Goal: Task Accomplishment & Management: Use online tool/utility

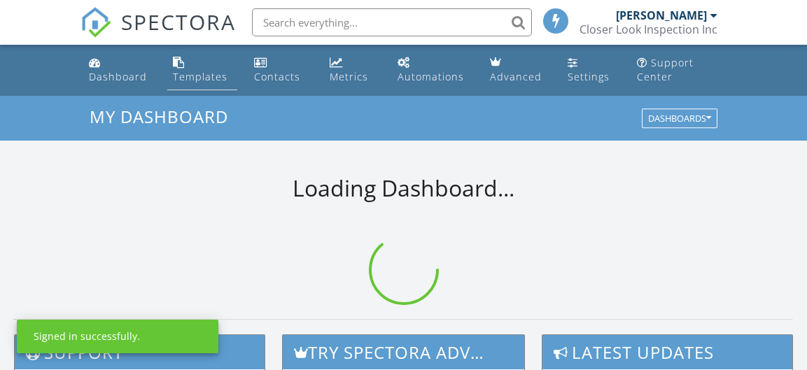
click at [222, 74] on div "Templates" at bounding box center [200, 76] width 55 height 13
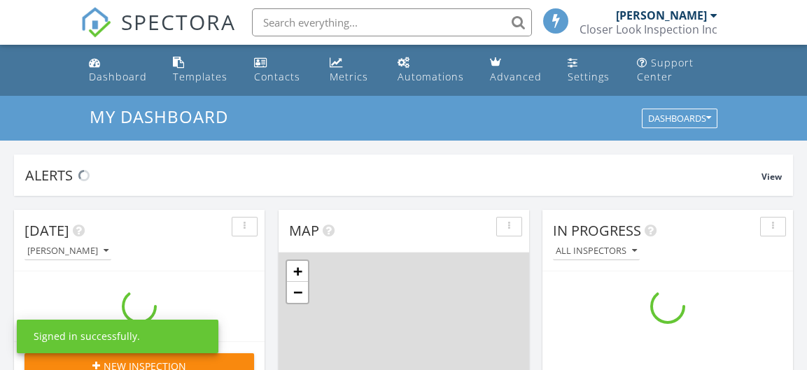
scroll to position [1294, 828]
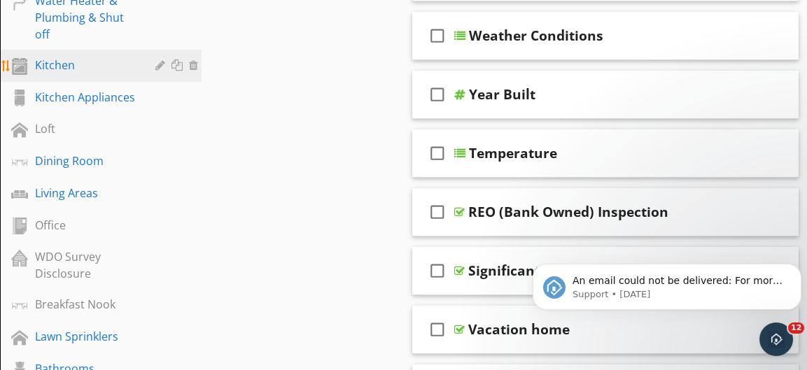
scroll to position [770, 0]
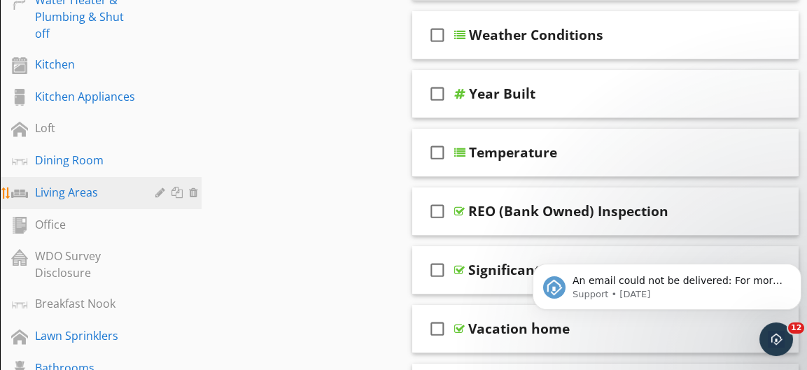
click at [106, 190] on div "Living Areas" at bounding box center [85, 192] width 100 height 17
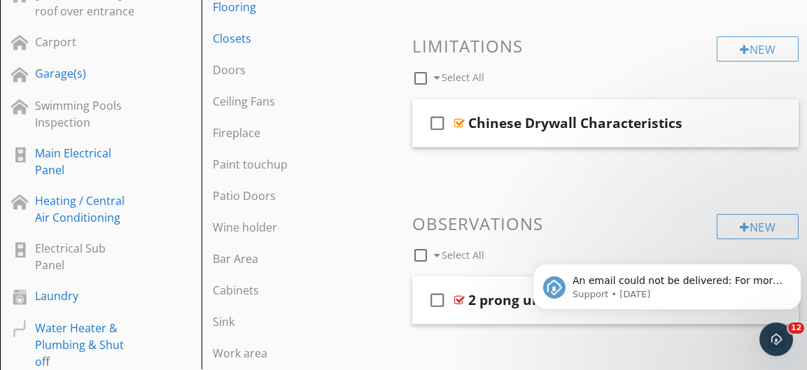
scroll to position [404, 0]
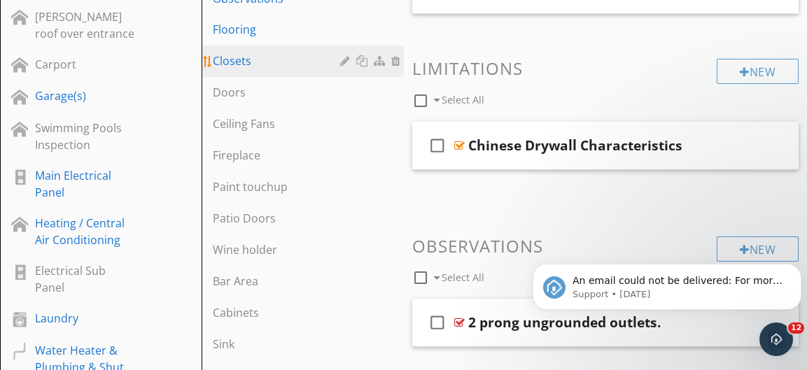
click at [307, 66] on div "Closets" at bounding box center [278, 60] width 131 height 17
